Goal: Feedback & Contribution: Submit feedback/report problem

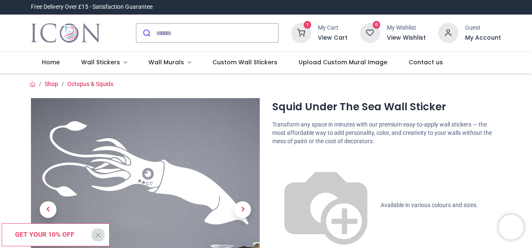
click at [510, 111] on body "Login • Register Home Wall Stickers" at bounding box center [266, 124] width 532 height 248
drag, startPoint x: 530, startPoint y: 28, endPoint x: 531, endPoint y: 49, distance: 21.3
click at [531, 49] on div "Login • Register Home Wall Stickers" at bounding box center [266, 124] width 532 height 248
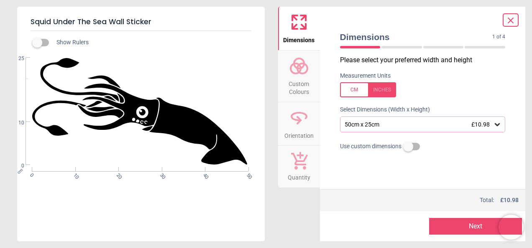
click at [298, 78] on span "Custom Colours" at bounding box center [299, 86] width 40 height 20
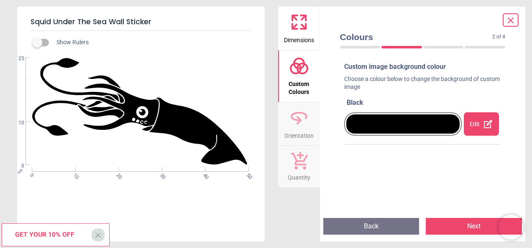
click at [480, 119] on div "Edit" at bounding box center [480, 123] width 35 height 23
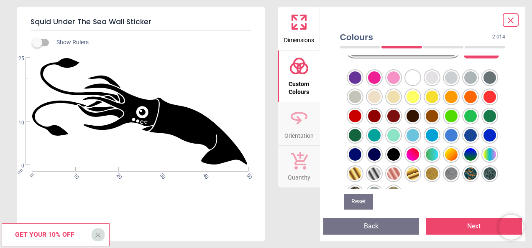
scroll to position [86, 0]
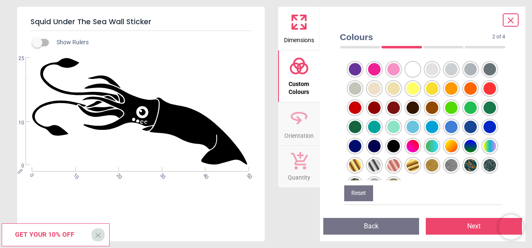
click at [361, 76] on div at bounding box center [355, 69] width 13 height 13
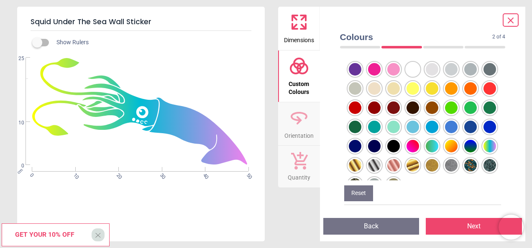
click at [357, 192] on button "Reset" at bounding box center [358, 194] width 29 height 16
click at [472, 227] on button "Next" at bounding box center [473, 226] width 96 height 17
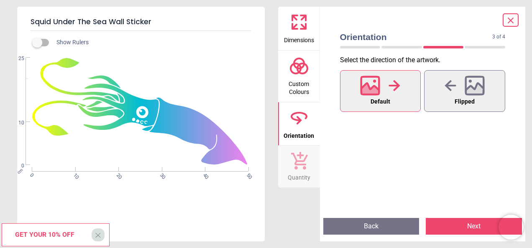
click at [295, 26] on icon at bounding box center [294, 26] width 5 height 5
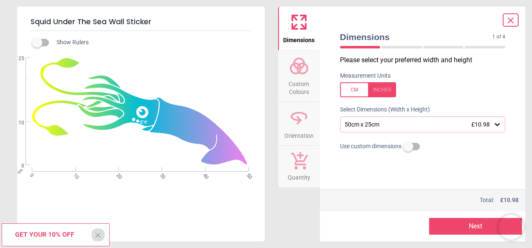
click at [499, 127] on icon at bounding box center [497, 124] width 8 height 8
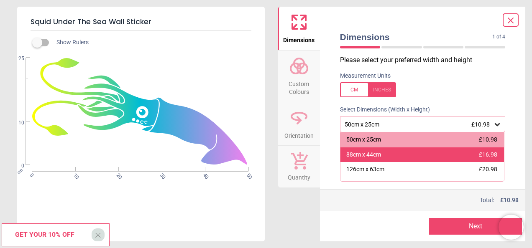
click at [414, 155] on div "88cm x 44cm £16.98" at bounding box center [422, 155] width 164 height 15
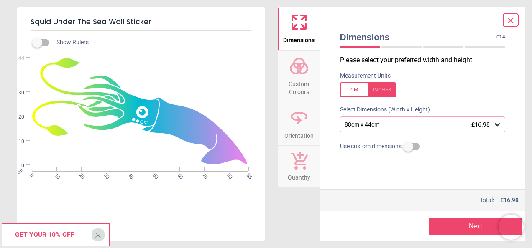
click at [470, 229] on button "Next" at bounding box center [475, 226] width 93 height 17
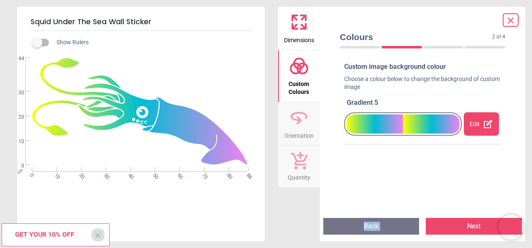
drag, startPoint x: 371, startPoint y: 172, endPoint x: 459, endPoint y: 228, distance: 104.5
click at [459, 228] on div "Colours 2 of 4 2 of 5 Custom image background colour Choose a colour below to c…" at bounding box center [423, 124] width 206 height 235
click at [458, 227] on button "Next" at bounding box center [473, 226] width 96 height 17
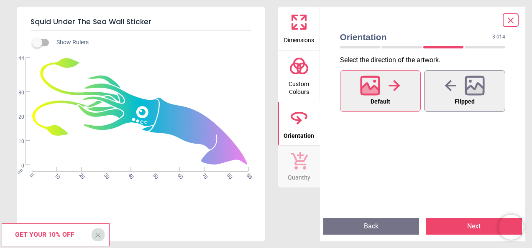
click at [461, 222] on button "Next" at bounding box center [473, 226] width 96 height 17
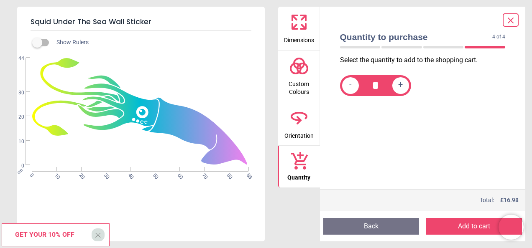
click at [461, 222] on button "Add to cart" at bounding box center [473, 226] width 96 height 17
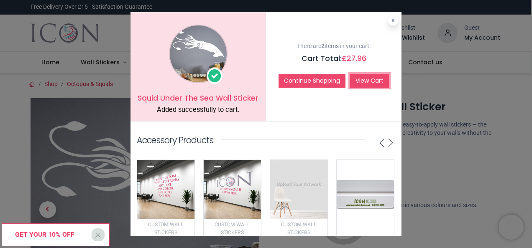
click at [373, 79] on link "View Cart" at bounding box center [369, 81] width 39 height 14
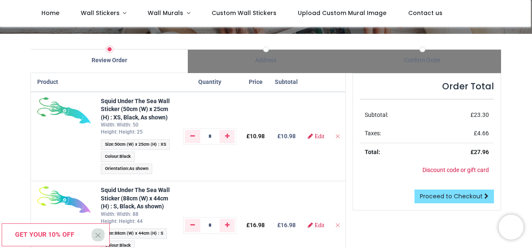
scroll to position [50, 0]
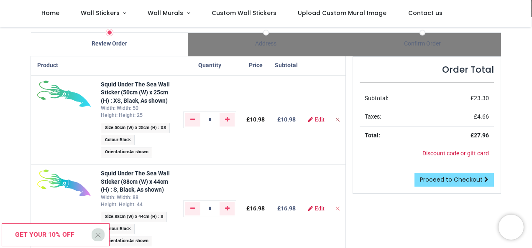
click at [337, 120] on icon "Remove from cart" at bounding box center [337, 120] width 6 height 6
type input "*"
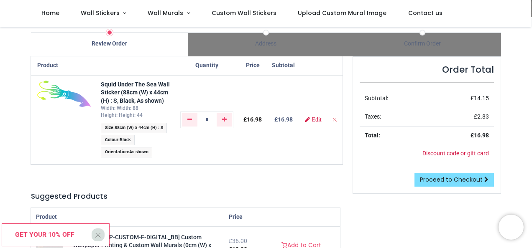
click at [516, 51] on div "Shopping Cart Review Order Address Confirm Order Product" at bounding box center [266, 220] width 532 height 486
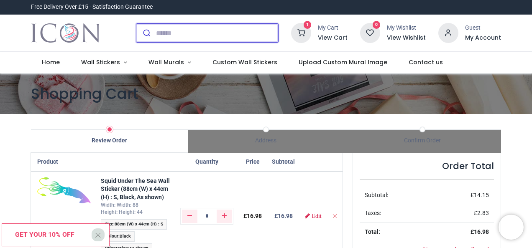
click at [198, 37] on input "search" at bounding box center [217, 33] width 122 height 18
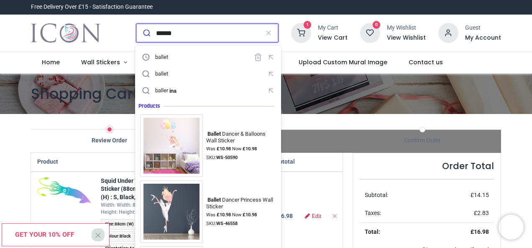
type input "******"
click at [136, 24] on button "submit" at bounding box center [146, 33] width 20 height 18
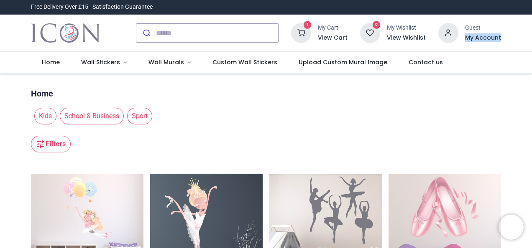
drag, startPoint x: 530, startPoint y: 22, endPoint x: 532, endPoint y: 39, distance: 17.3
click at [531, 39] on html "Login • Register Home Wall Stickers" at bounding box center [266, 124] width 532 height 248
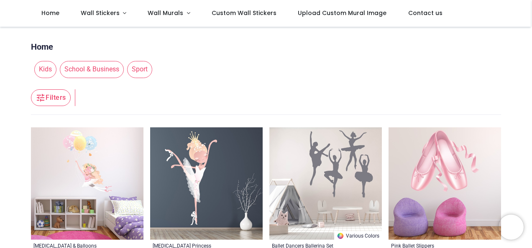
scroll to position [217, 0]
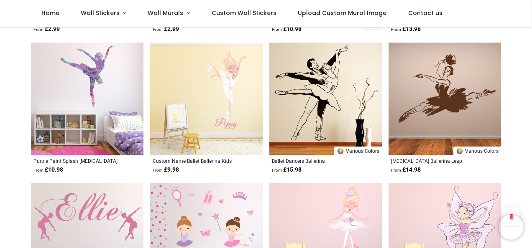
scroll to position [1364, 0]
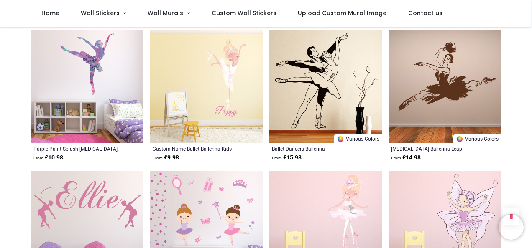
click at [71, 109] on img at bounding box center [87, 87] width 112 height 112
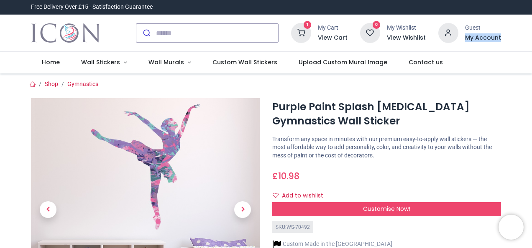
drag, startPoint x: 530, startPoint y: 27, endPoint x: 531, endPoint y: 43, distance: 16.3
click at [531, 43] on div "Login • Register Home Wall Stickers Wall Murals (" at bounding box center [266, 124] width 532 height 248
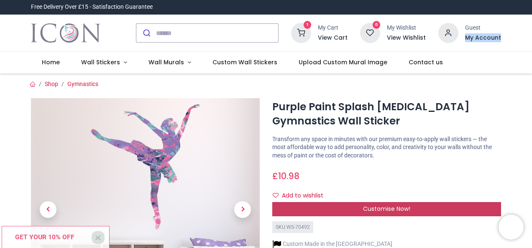
click at [403, 214] on div "Customise Now!" at bounding box center [386, 209] width 229 height 14
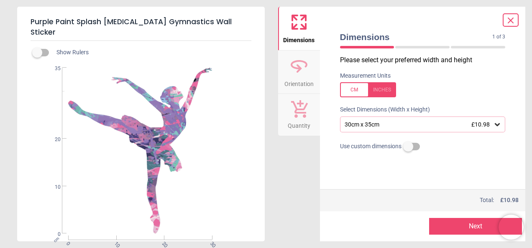
click at [497, 123] on icon at bounding box center [497, 124] width 8 height 8
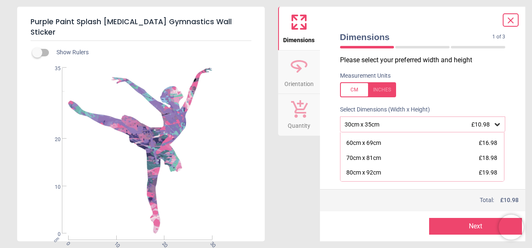
scroll to position [46, 0]
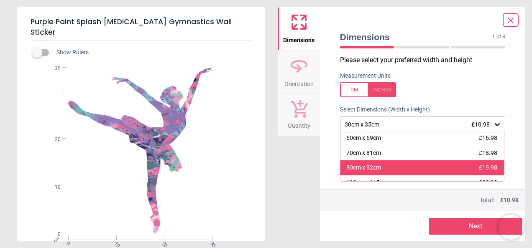
click at [447, 169] on div "80cm x 92cm £19.98" at bounding box center [422, 167] width 164 height 15
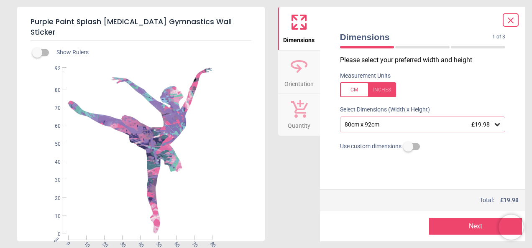
click at [471, 226] on button "Next" at bounding box center [475, 226] width 93 height 17
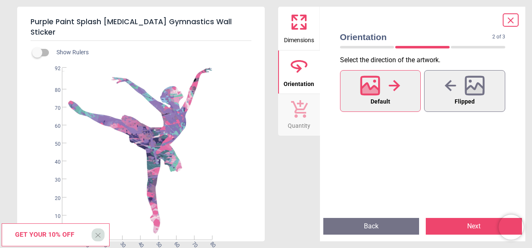
click at [471, 226] on button "Next" at bounding box center [473, 226] width 96 height 17
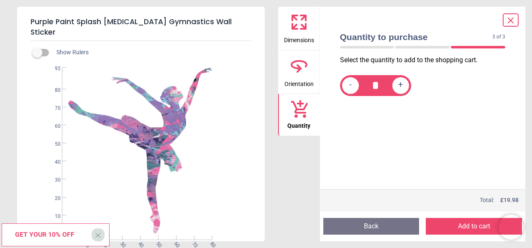
click at [482, 227] on button "Add to cart" at bounding box center [473, 226] width 96 height 17
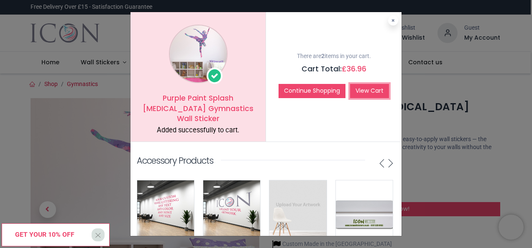
click at [379, 88] on link "View Cart" at bounding box center [369, 91] width 39 height 14
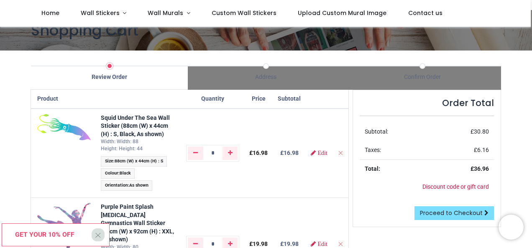
drag, startPoint x: 525, startPoint y: 159, endPoint x: 513, endPoint y: 168, distance: 14.6
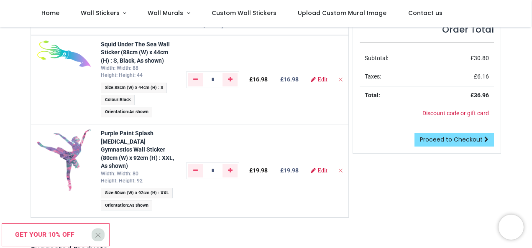
scroll to position [90, 0]
click at [318, 78] on link "Edit" at bounding box center [319, 79] width 16 height 6
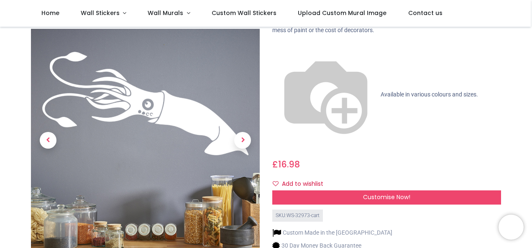
scroll to position [74, 0]
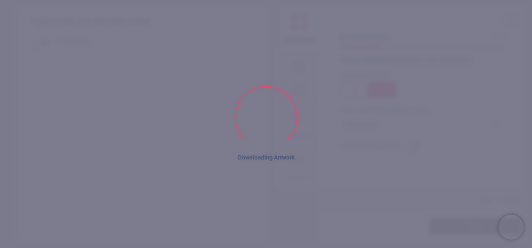
click at [531, 43] on html "Login • Register Home Wall Stickers" at bounding box center [266, 124] width 532 height 248
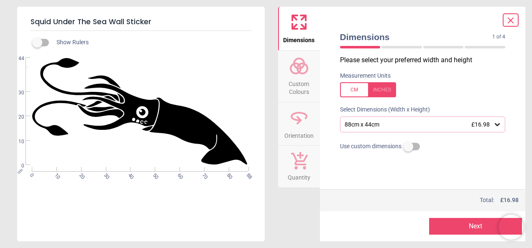
click at [298, 72] on circle at bounding box center [302, 69] width 10 height 10
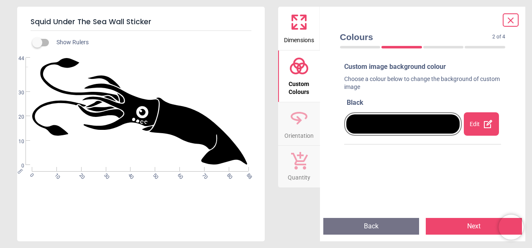
click at [484, 125] on icon at bounding box center [488, 124] width 8 height 8
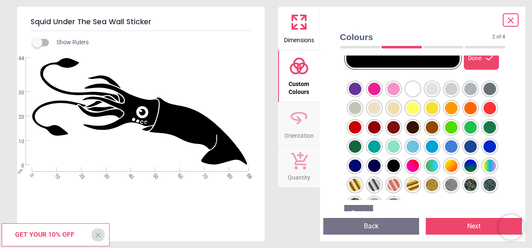
scroll to position [86, 0]
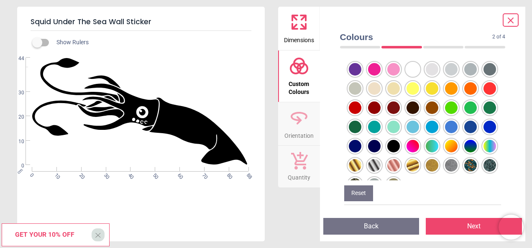
click at [361, 76] on div at bounding box center [355, 69] width 13 height 13
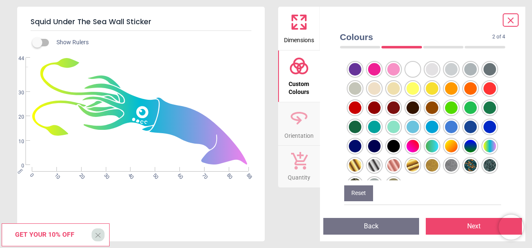
click at [359, 193] on button "Reset" at bounding box center [358, 194] width 29 height 16
click at [358, 193] on button "Reset" at bounding box center [358, 194] width 29 height 16
click at [354, 193] on button "Reset" at bounding box center [358, 194] width 29 height 16
click at [361, 76] on div at bounding box center [355, 69] width 13 height 13
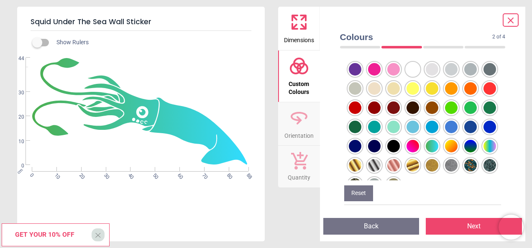
click at [354, 76] on div at bounding box center [355, 69] width 13 height 13
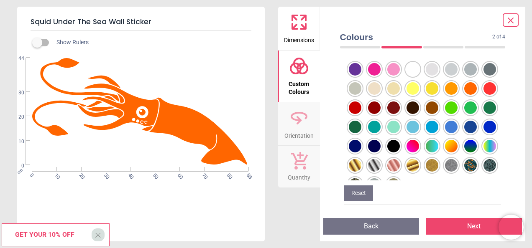
click at [361, 76] on div at bounding box center [355, 69] width 13 height 13
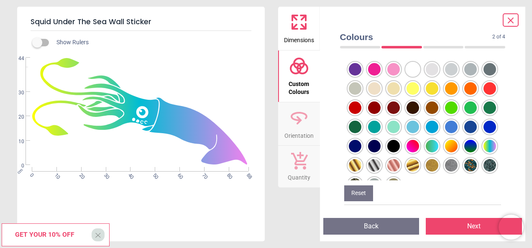
click at [361, 76] on div at bounding box center [355, 69] width 13 height 13
click at [358, 196] on button "Reset" at bounding box center [358, 194] width 29 height 16
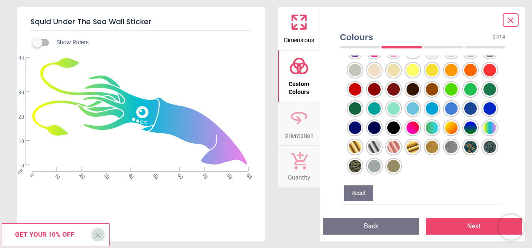
scroll to position [38, 0]
click at [354, 196] on button "Reset" at bounding box center [358, 194] width 29 height 16
click at [59, 237] on span "Get your 10% off" at bounding box center [44, 235] width 59 height 8
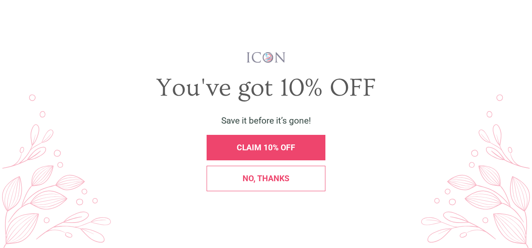
scroll to position [0, 0]
click at [257, 154] on div "CLAIM 10% OFF" at bounding box center [265, 147] width 119 height 25
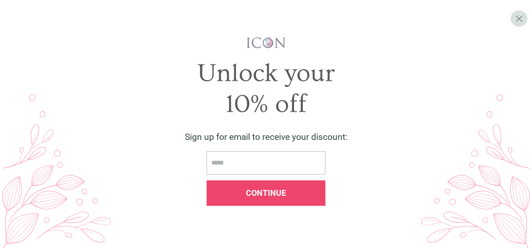
click at [242, 161] on input "email" at bounding box center [265, 163] width 119 height 24
type input "**********"
click at [263, 192] on span "Continue" at bounding box center [266, 193] width 40 height 10
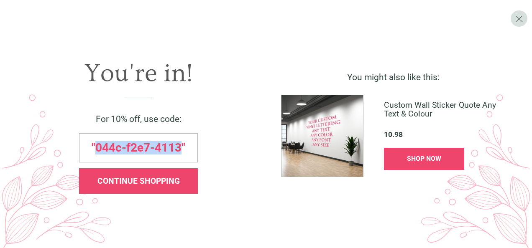
drag, startPoint x: 96, startPoint y: 148, endPoint x: 181, endPoint y: 150, distance: 84.9
click at [181, 150] on span ""044c-f2e7-4113"" at bounding box center [139, 148] width 94 height 12
copy span "044c-f2e7-4113"
click at [183, 185] on div "CONTINUE SHOPPING" at bounding box center [138, 181] width 107 height 8
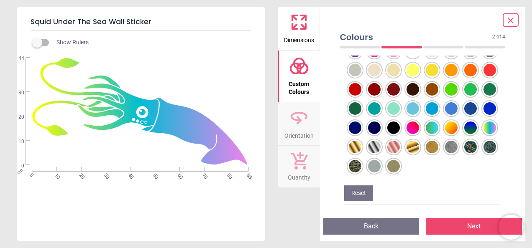
click at [363, 193] on button "Reset" at bounding box center [358, 194] width 29 height 16
click at [309, 83] on span "Custom Colours" at bounding box center [299, 86] width 40 height 20
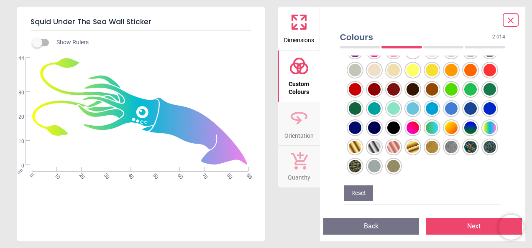
click at [306, 125] on icon at bounding box center [299, 118] width 20 height 20
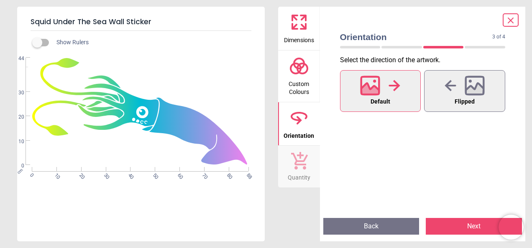
click at [301, 84] on span "Custom Colours" at bounding box center [299, 86] width 40 height 20
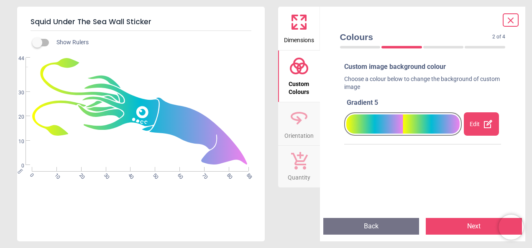
click at [483, 123] on icon at bounding box center [488, 124] width 10 height 10
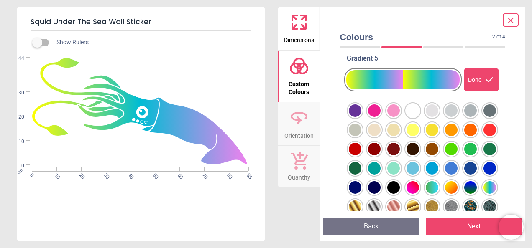
scroll to position [41, 0]
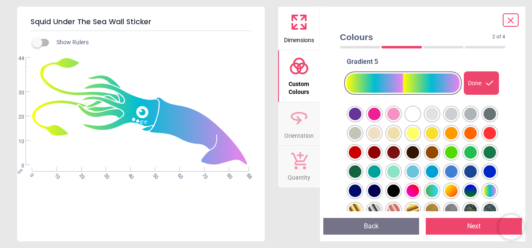
click at [452, 227] on button "Next" at bounding box center [473, 226] width 96 height 17
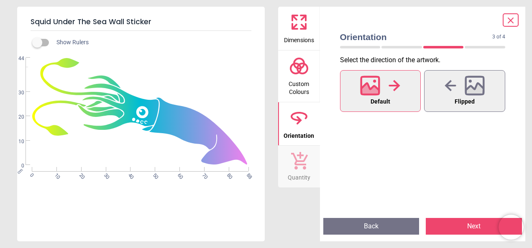
click at [453, 227] on button "Next" at bounding box center [473, 226] width 96 height 17
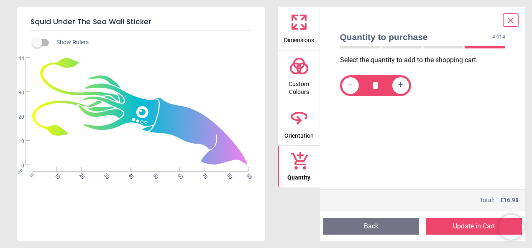
click at [453, 227] on button "Update in Cart" at bounding box center [473, 226] width 96 height 17
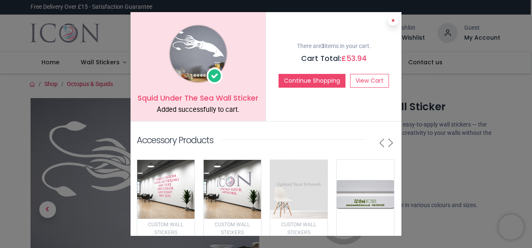
click at [392, 19] on icon at bounding box center [392, 20] width 3 height 4
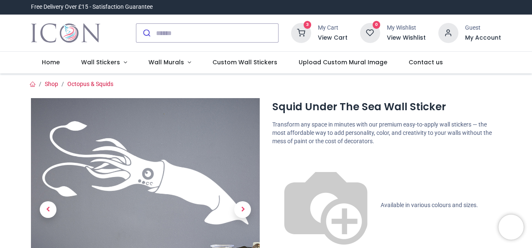
click at [304, 32] on icon at bounding box center [301, 33] width 20 height 20
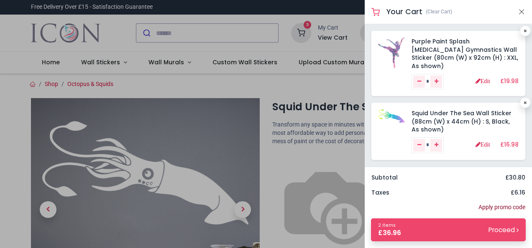
click at [502, 211] on link "Apply promo code" at bounding box center [501, 208] width 47 height 8
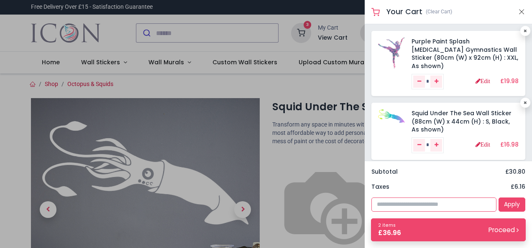
click at [416, 205] on input "text" at bounding box center [433, 205] width 125 height 14
paste input "**********"
type input "**********"
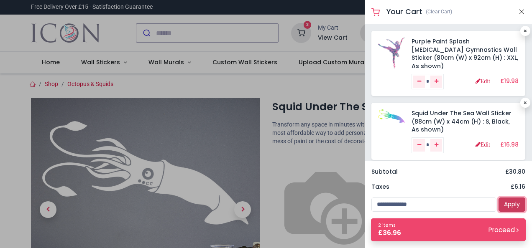
click at [512, 204] on link "Apply" at bounding box center [511, 205] width 27 height 14
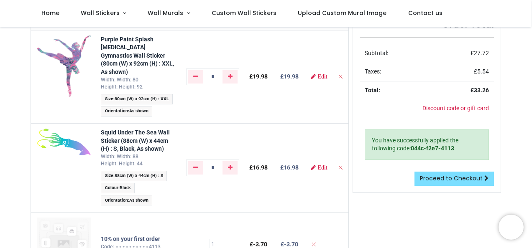
scroll to position [70, 0]
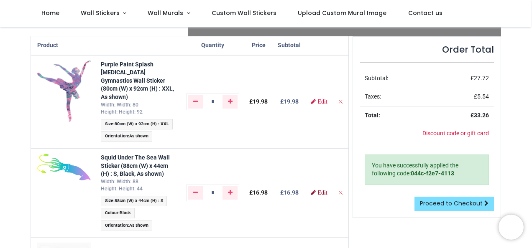
click at [321, 190] on span "Edit" at bounding box center [322, 193] width 10 height 6
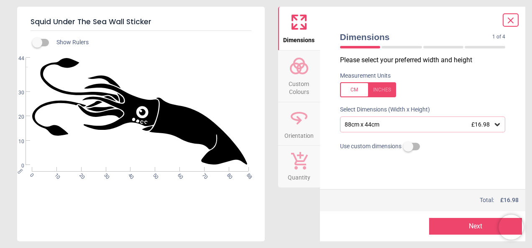
click at [301, 82] on span "Custom Colours" at bounding box center [299, 86] width 40 height 20
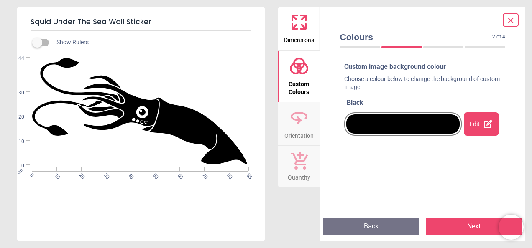
click at [483, 121] on icon at bounding box center [488, 124] width 10 height 10
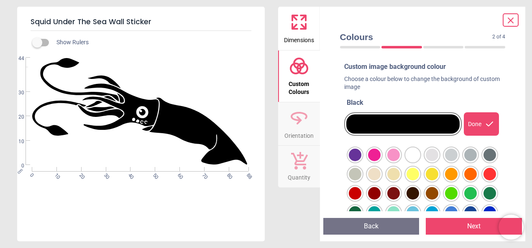
drag, startPoint x: 512, startPoint y: 116, endPoint x: 511, endPoint y: 127, distance: 10.9
click at [511, 127] on div "Colours 2 of 4 2 of 5 Custom image background colour Choose a colour below to c…" at bounding box center [423, 124] width 206 height 235
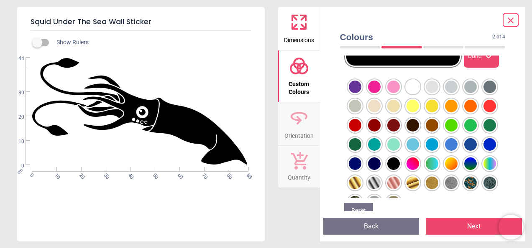
scroll to position [69, 0]
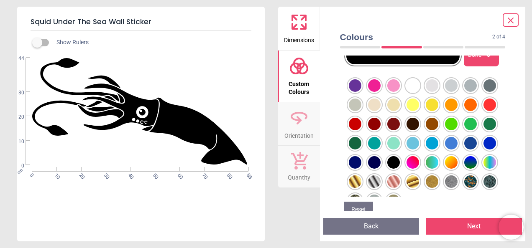
click at [361, 92] on div at bounding box center [355, 85] width 13 height 13
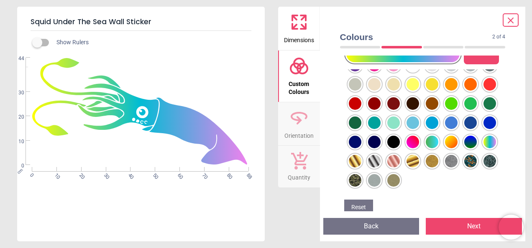
scroll to position [38, 0]
click at [361, 71] on div at bounding box center [355, 65] width 13 height 13
click at [359, 208] on button "Reset" at bounding box center [358, 208] width 29 height 16
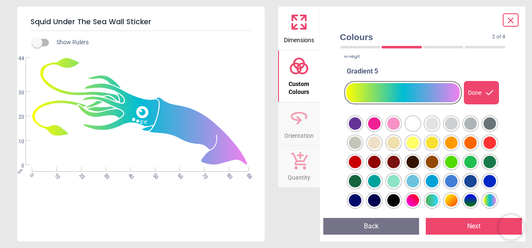
scroll to position [32, 0]
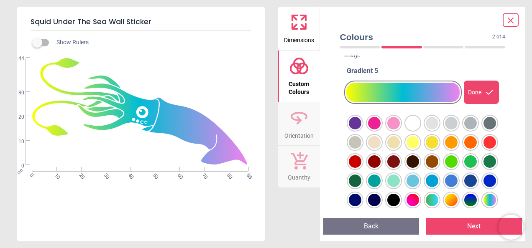
click at [470, 87] on div "Done" at bounding box center [480, 92] width 35 height 23
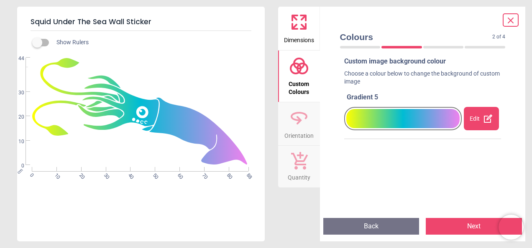
click at [440, 119] on div at bounding box center [403, 118] width 114 height 19
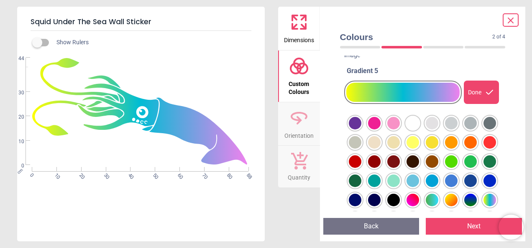
click at [476, 94] on div "Done" at bounding box center [480, 92] width 35 height 23
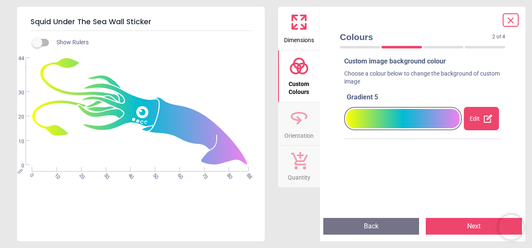
scroll to position [5, 0]
click at [469, 123] on div "Edit" at bounding box center [480, 118] width 35 height 23
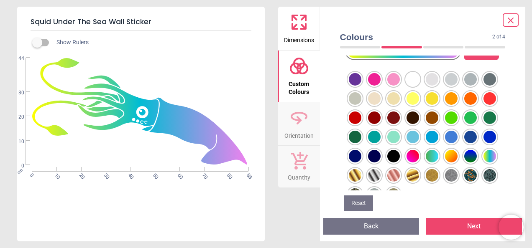
scroll to position [86, 0]
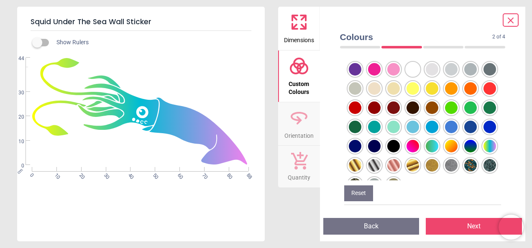
click at [512, 154] on div "Colours 2 of 4 2 of 5 Custom image background colour Choose a colour below to c…" at bounding box center [423, 124] width 206 height 235
click at [451, 225] on button "Next" at bounding box center [473, 226] width 96 height 17
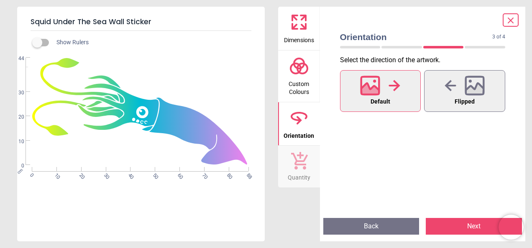
click at [451, 225] on button "Next" at bounding box center [473, 226] width 96 height 17
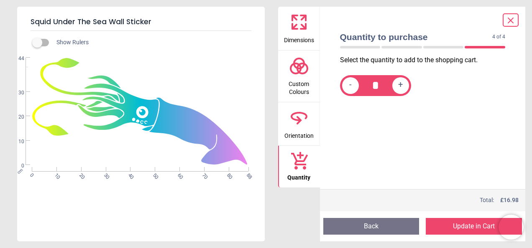
click at [508, 21] on icon at bounding box center [510, 20] width 10 height 10
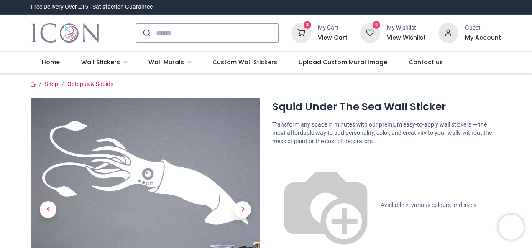
click at [318, 33] on div "2 My Cart View Cart" at bounding box center [319, 33] width 56 height 20
click at [329, 36] on h6 "View Cart" at bounding box center [333, 38] width 30 height 8
click at [333, 176] on div at bounding box center [266, 124] width 532 height 248
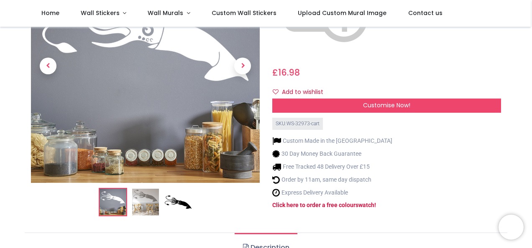
scroll to position [166, 0]
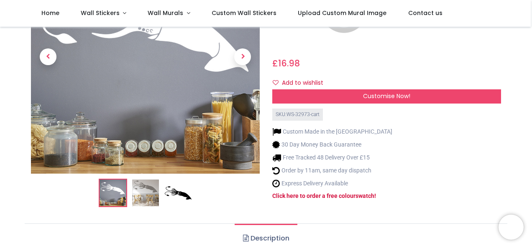
click at [176, 179] on img at bounding box center [178, 192] width 27 height 27
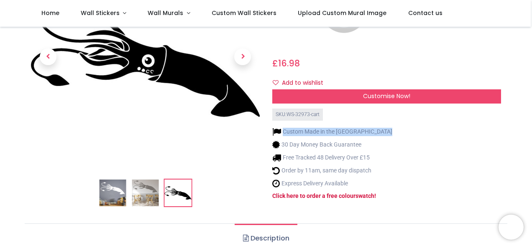
drag, startPoint x: 530, startPoint y: 39, endPoint x: 531, endPoint y: 14, distance: 24.7
click at [531, 14] on div "Login • Register Home Wall Stickers" at bounding box center [266, 124] width 532 height 248
click at [136, 179] on img at bounding box center [145, 192] width 27 height 27
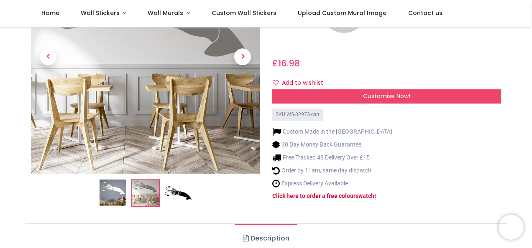
click at [480, 121] on div "Custom Made in the UK 30 Day Money Back Guarantee Free Tracked 48 Delivery Over…" at bounding box center [386, 164] width 229 height 87
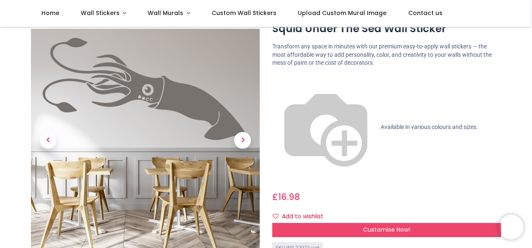
scroll to position [15, 0]
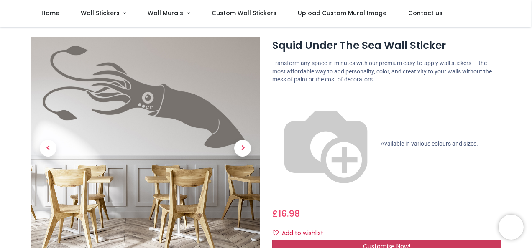
click at [374, 242] on span "Customise Now!" at bounding box center [386, 246] width 47 height 8
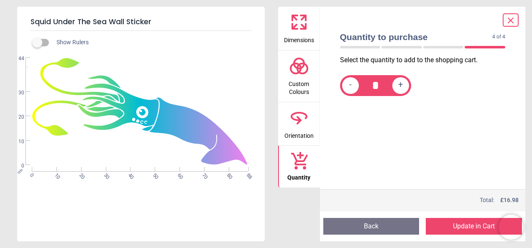
click at [301, 85] on span "Custom Colours" at bounding box center [299, 86] width 40 height 20
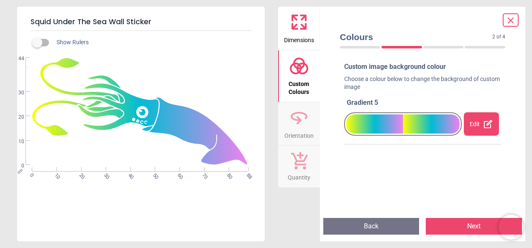
click at [419, 125] on div at bounding box center [403, 124] width 114 height 19
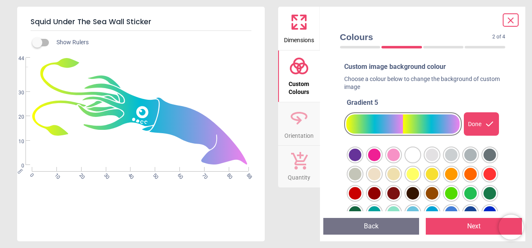
click at [480, 121] on div "Done" at bounding box center [480, 123] width 35 height 23
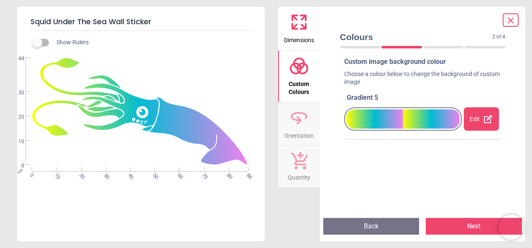
scroll to position [5, 0]
click at [477, 226] on button "Next" at bounding box center [473, 226] width 96 height 17
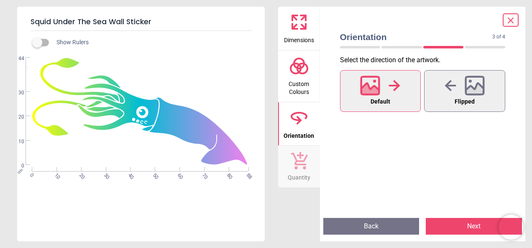
drag, startPoint x: 477, startPoint y: 226, endPoint x: 331, endPoint y: 175, distance: 154.7
click at [331, 175] on div "Orientation 3 of 4 3 of 5 Select the direction of the artwork . Default Flipped…" at bounding box center [423, 124] width 206 height 235
click at [453, 225] on button "Next" at bounding box center [473, 226] width 96 height 17
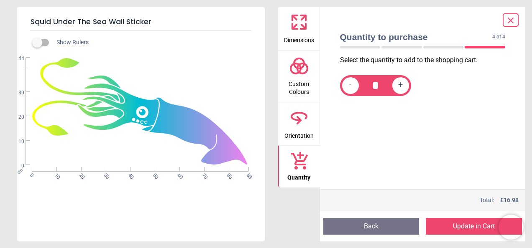
click at [511, 15] on span at bounding box center [510, 20] width 10 height 11
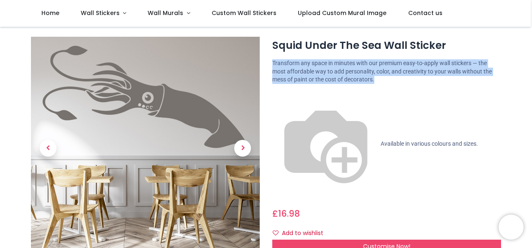
drag, startPoint x: 530, startPoint y: 31, endPoint x: 533, endPoint y: 80, distance: 49.4
click at [531, 80] on html "Login • Register Home Wall Stickers" at bounding box center [266, 124] width 532 height 248
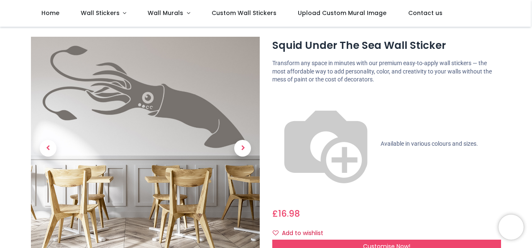
drag, startPoint x: 533, startPoint y: 80, endPoint x: 512, endPoint y: 111, distance: 37.1
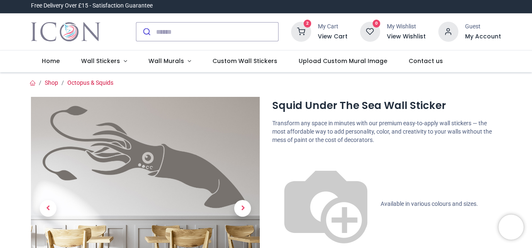
scroll to position [0, 0]
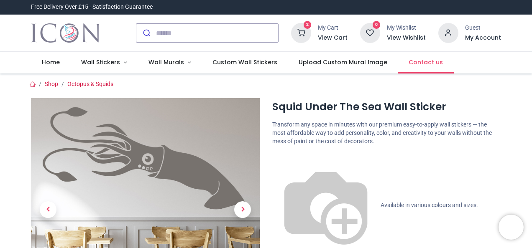
click at [416, 64] on span "Contact us" at bounding box center [425, 62] width 34 height 8
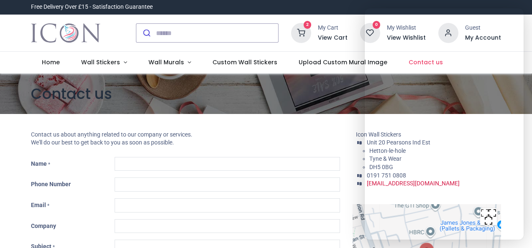
type input "***"
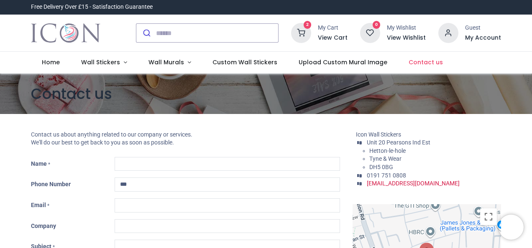
click at [490, 170] on li "DH5 0BG" at bounding box center [434, 167] width 131 height 8
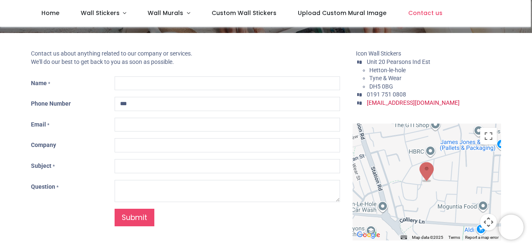
scroll to position [33, 0]
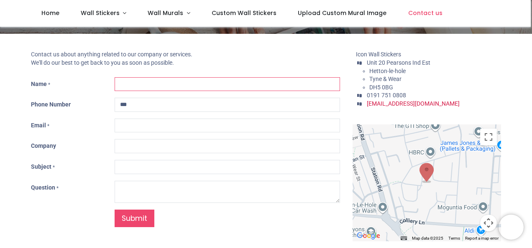
click at [160, 86] on input "Name *" at bounding box center [227, 84] width 225 height 14
type input "**********"
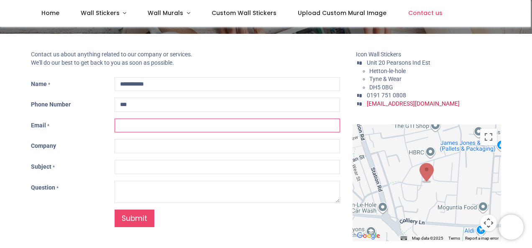
type input "**********"
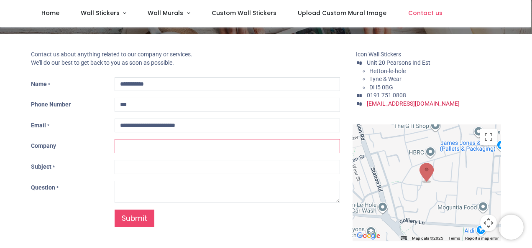
type input "**********"
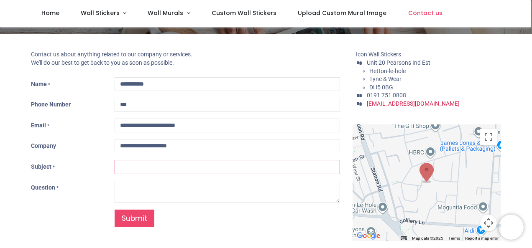
click at [132, 170] on input "Subject *" at bounding box center [227, 167] width 225 height 14
type input "*******"
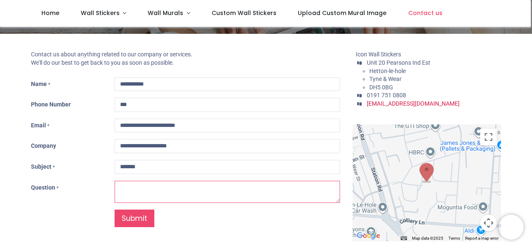
click at [124, 189] on textarea "Question *" at bounding box center [227, 192] width 225 height 22
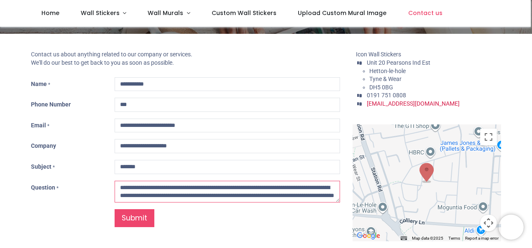
scroll to position [13, 0]
type textarea "**********"
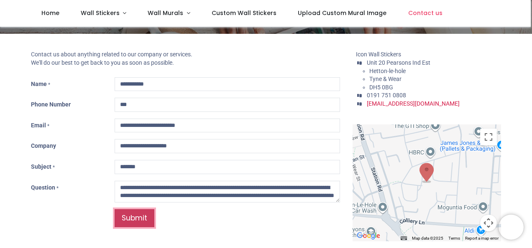
click at [132, 218] on link "Submit" at bounding box center [135, 218] width 40 height 18
